Goal: Obtain resource: Obtain resource

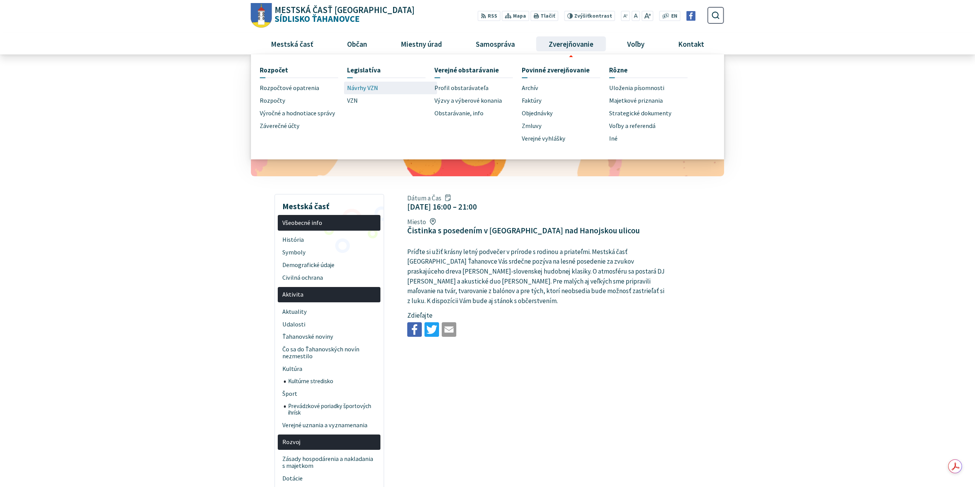
click at [356, 90] on span "Návrhy VZN" at bounding box center [362, 88] width 31 height 13
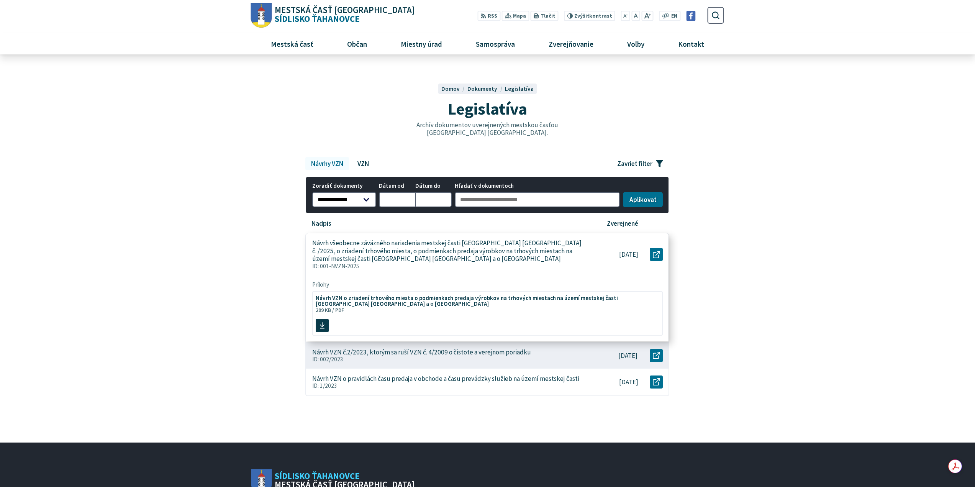
click at [425, 258] on p "Návrh všeobecne záväzného nariadenia mestskej časti [GEOGRAPHIC_DATA] [GEOGRAPH…" at bounding box center [448, 251] width 272 height 24
click at [454, 303] on span "Návrh VZN o zriadení trhového miesta o podmienkach predaja výrobkov na trhových…" at bounding box center [483, 299] width 335 height 11
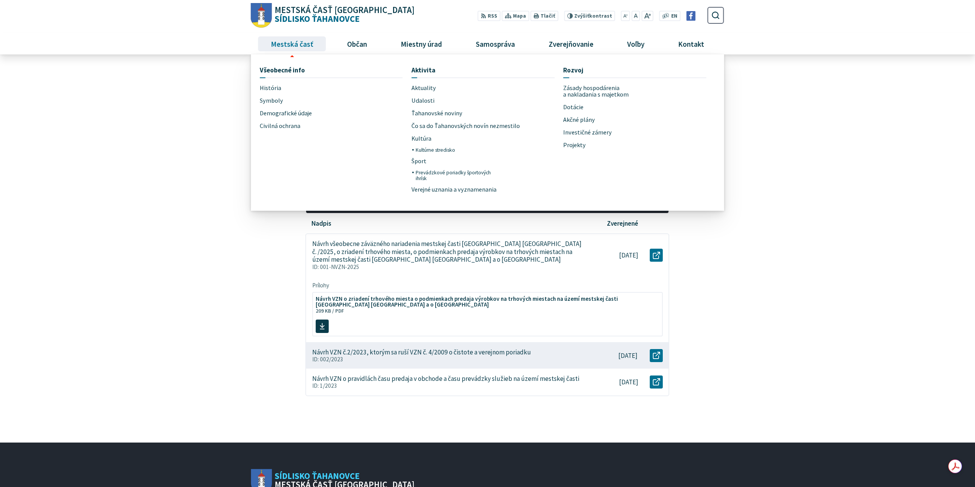
click at [291, 43] on span "Mestská časť" at bounding box center [292, 43] width 48 height 21
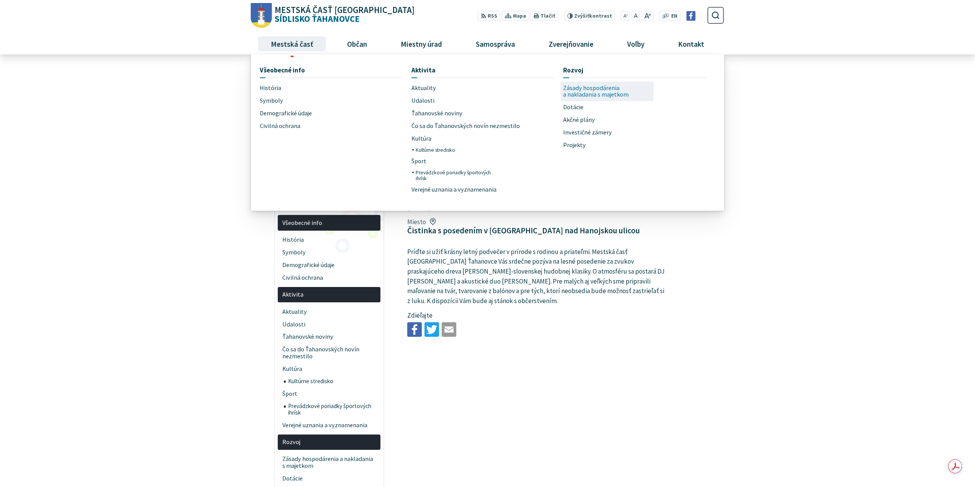
click at [575, 96] on span "Zásady hospodárenia a nakladania s majetkom" at bounding box center [606, 92] width 87 height 20
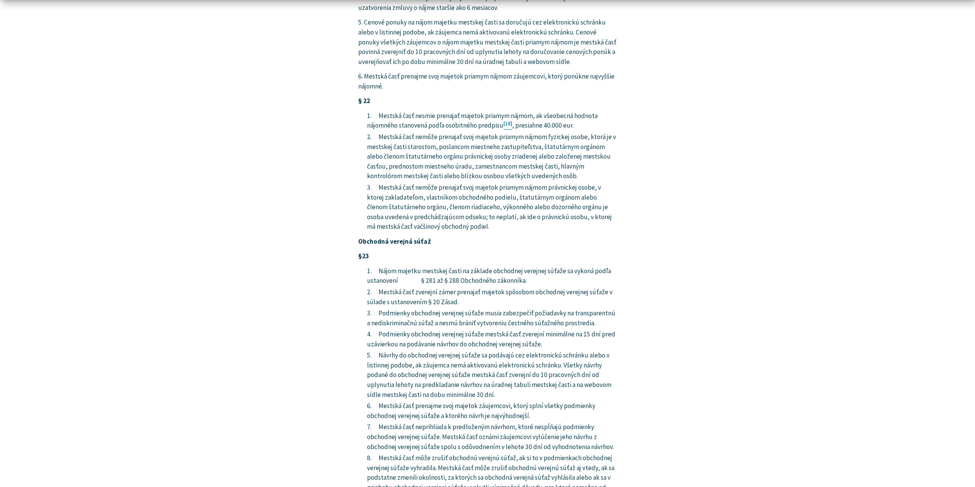
scroll to position [5448, 0]
